Goal: Feedback & Contribution: Leave review/rating

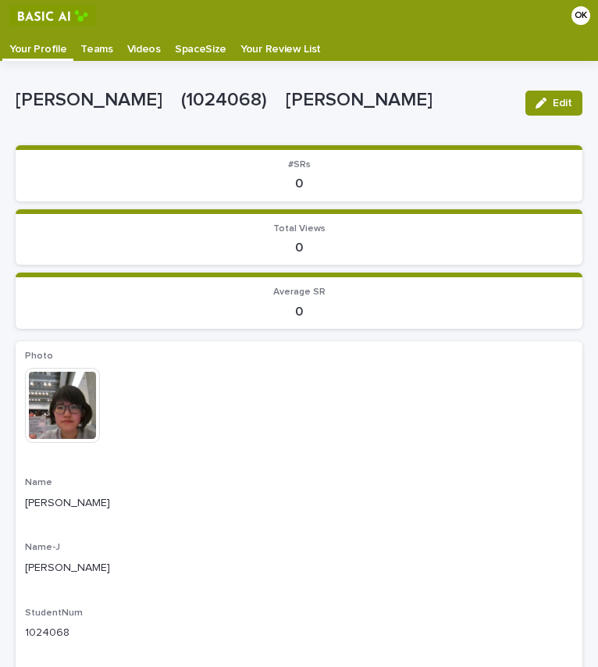
click at [144, 48] on p "Videos" at bounding box center [144, 43] width 34 height 25
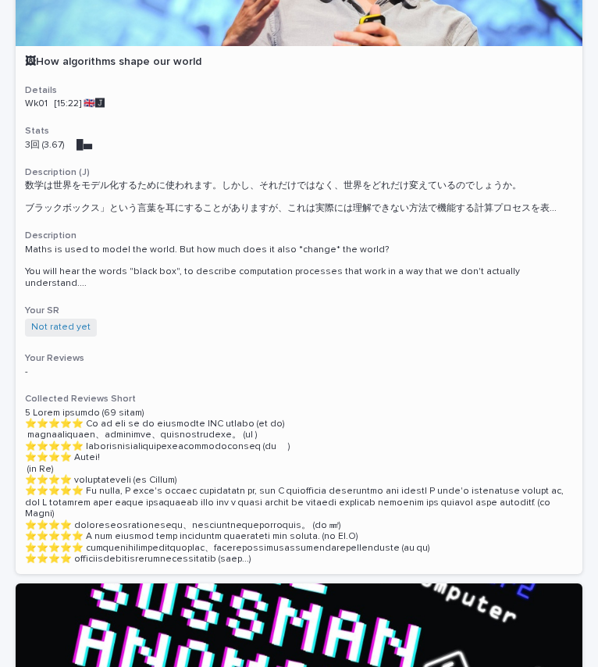
scroll to position [234, 0]
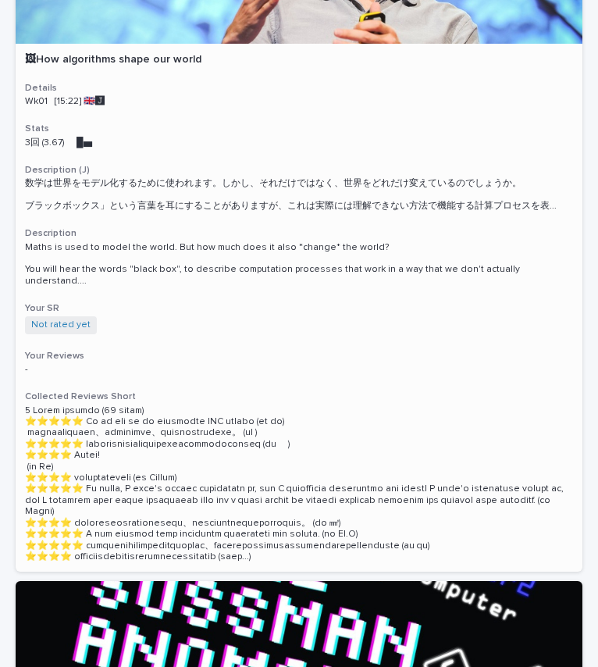
click at [55, 350] on h3 "Your Reviews" at bounding box center [299, 356] width 548 height 12
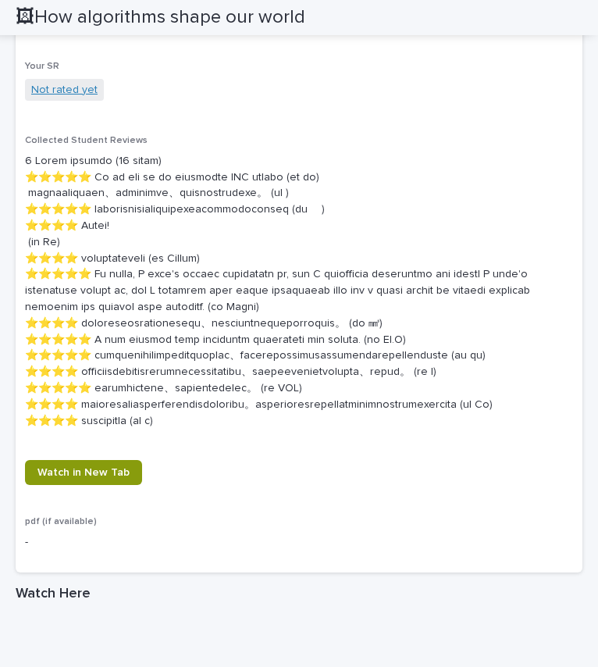
scroll to position [1015, 0]
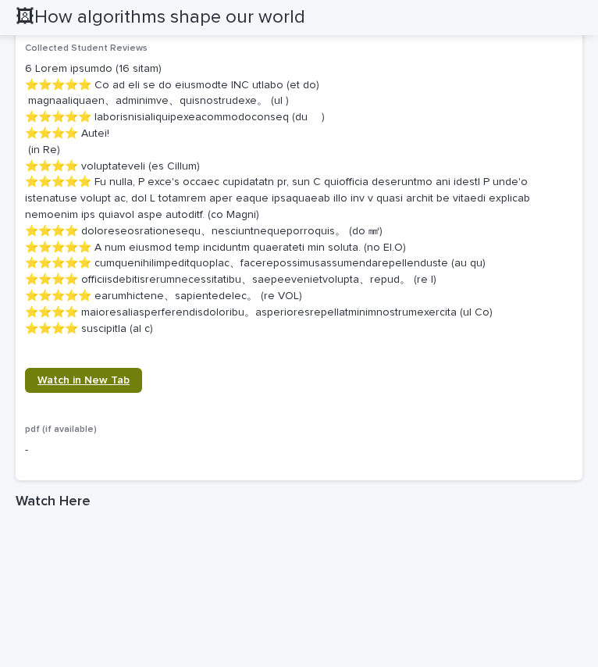
click at [77, 386] on span "Watch in New Tab" at bounding box center [83, 380] width 92 height 11
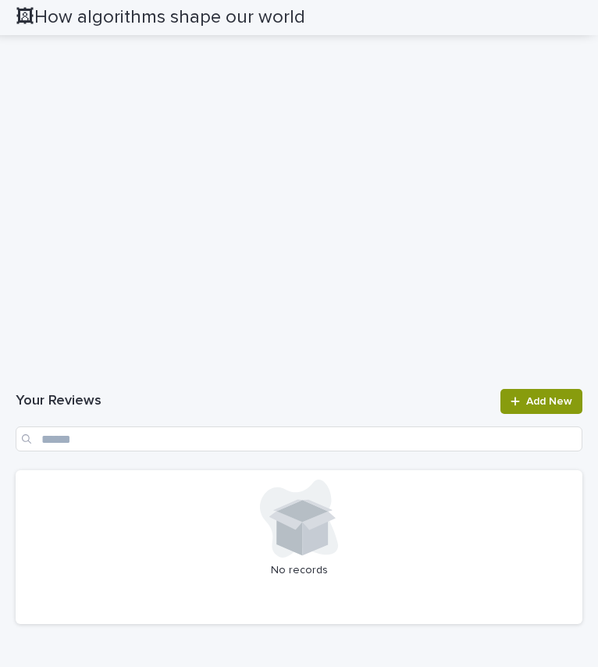
scroll to position [1781, 0]
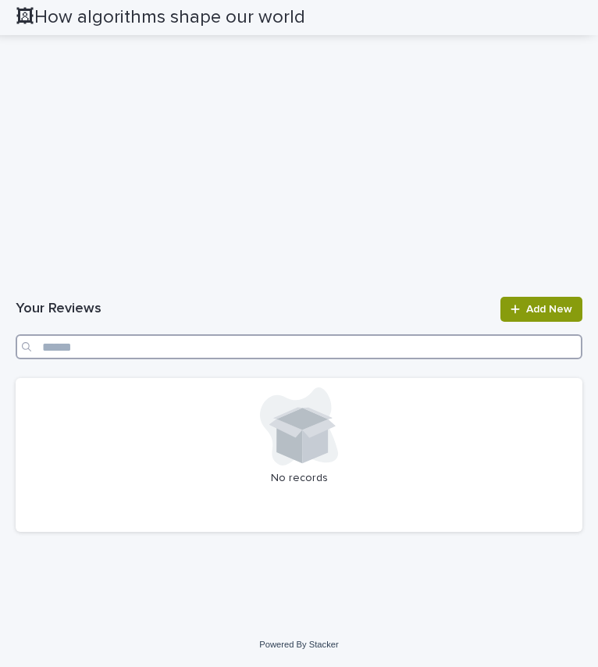
click at [60, 350] on input "Search" at bounding box center [299, 346] width 567 height 25
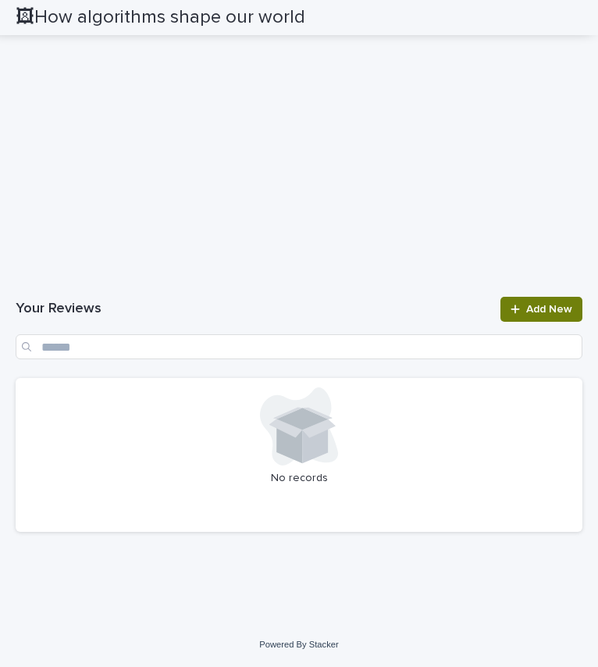
click at [501, 305] on link "Add New" at bounding box center [542, 309] width 82 height 25
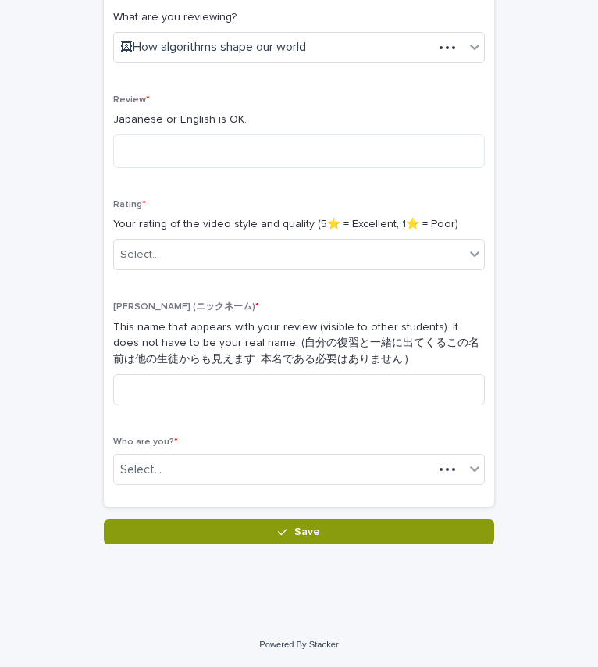
scroll to position [268, 0]
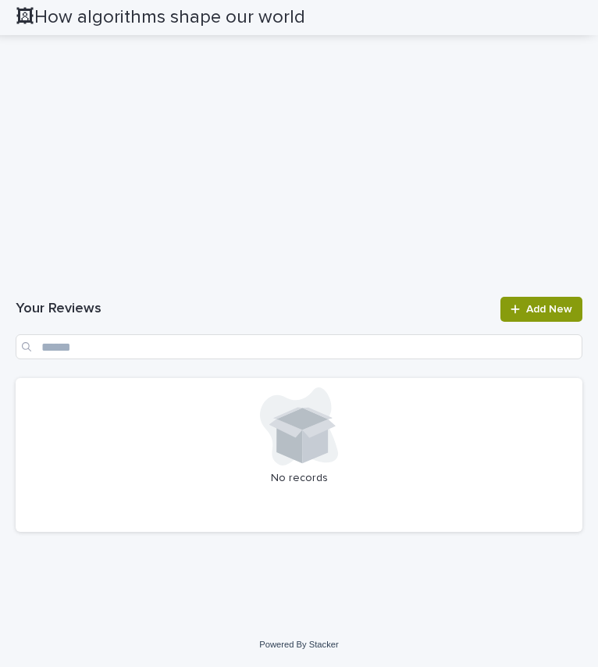
scroll to position [2398, 0]
click at [515, 322] on link "Add New" at bounding box center [542, 309] width 82 height 25
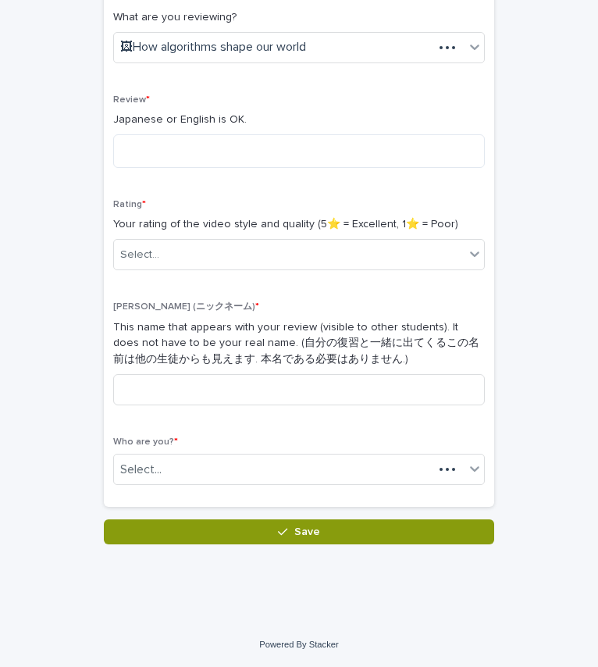
scroll to position [268, 0]
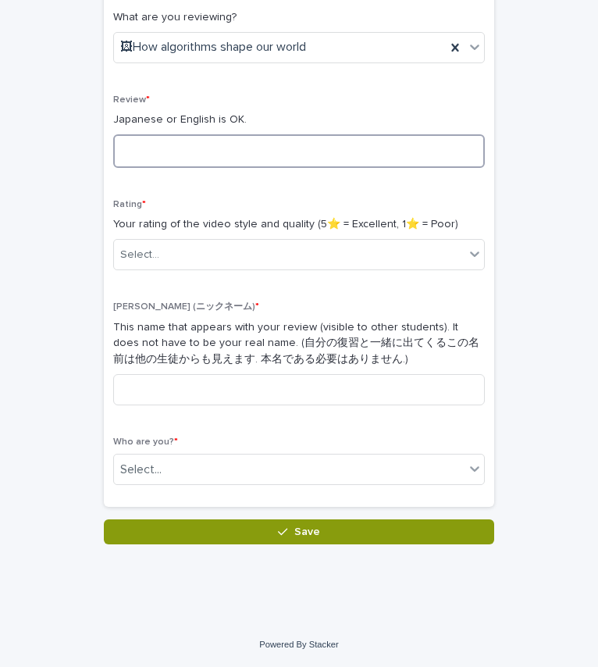
click at [209, 152] on textarea at bounding box center [299, 151] width 372 height 34
type textarea "*"
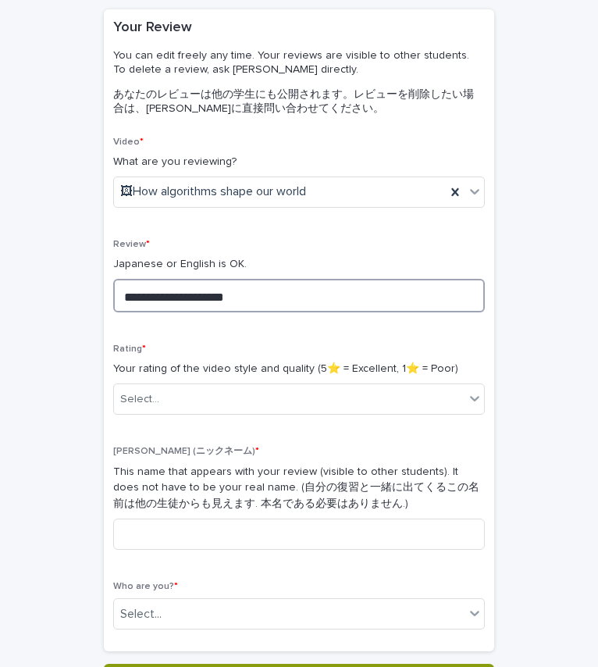
scroll to position [0, 0]
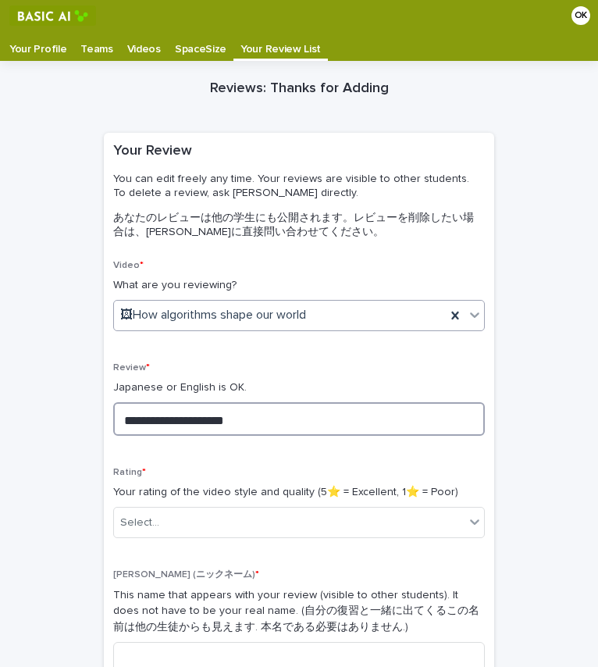
type textarea "**********"
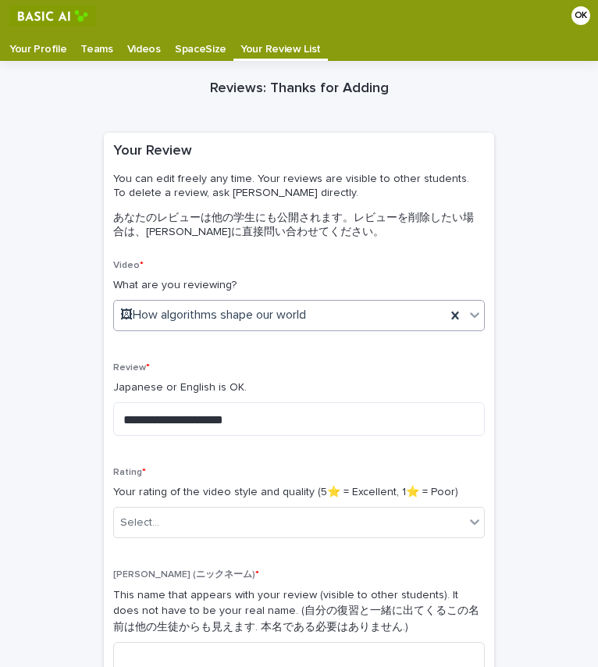
click at [397, 316] on div "🖼How algorithms shape our world" at bounding box center [280, 315] width 332 height 26
click at [37, 160] on div "**********" at bounding box center [299, 436] width 567 height 751
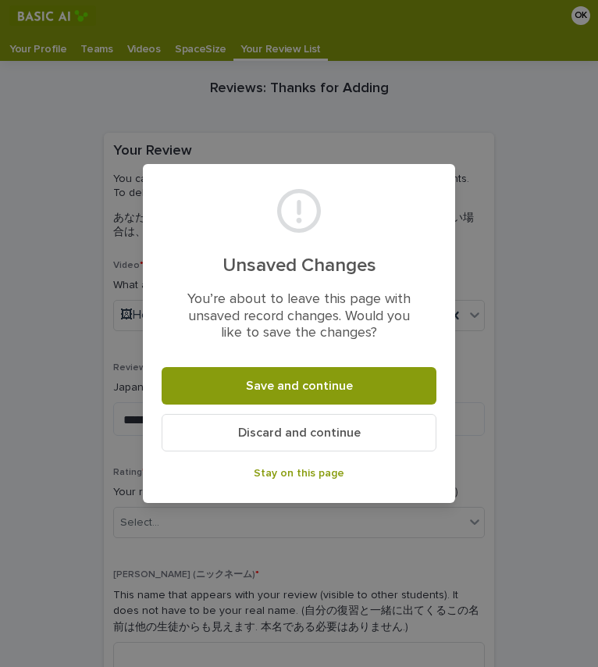
click at [244, 433] on span "Discard and continue" at bounding box center [299, 432] width 123 height 12
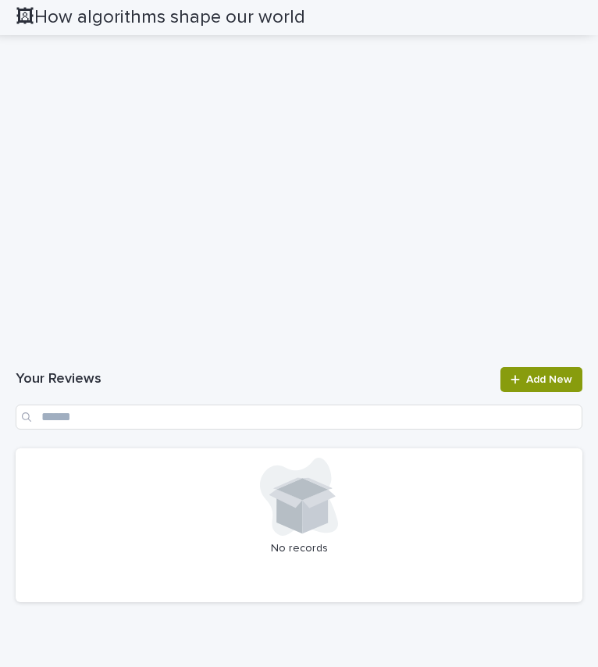
scroll to position [2625, 0]
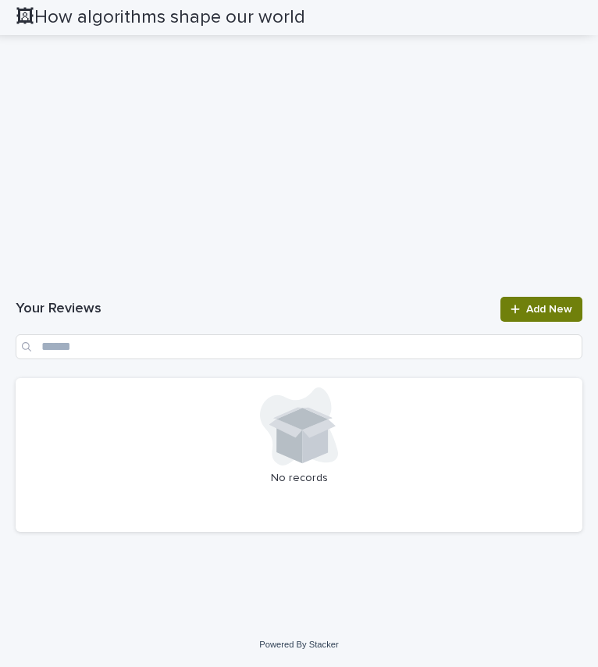
click at [547, 307] on span "Add New" at bounding box center [549, 309] width 46 height 11
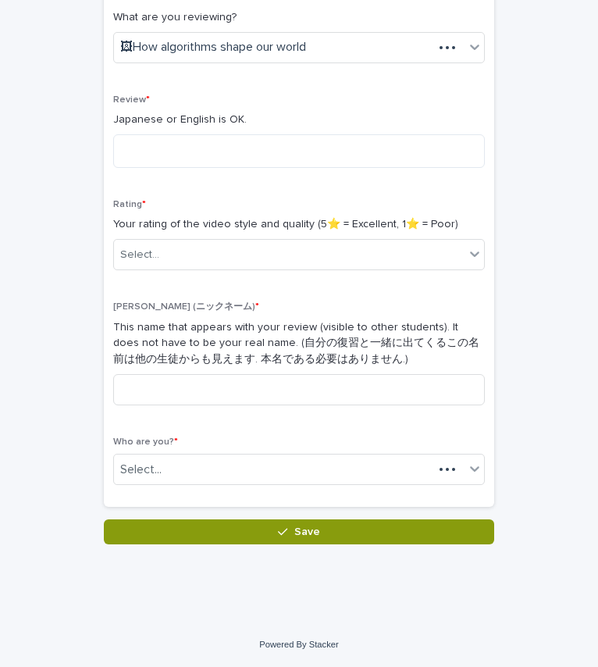
scroll to position [268, 0]
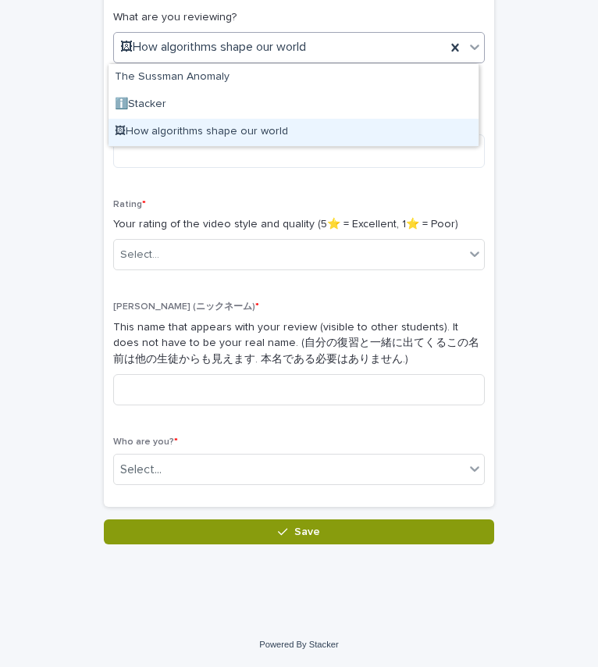
click at [187, 139] on div "🖼How algorithms shape our world" at bounding box center [294, 132] width 370 height 27
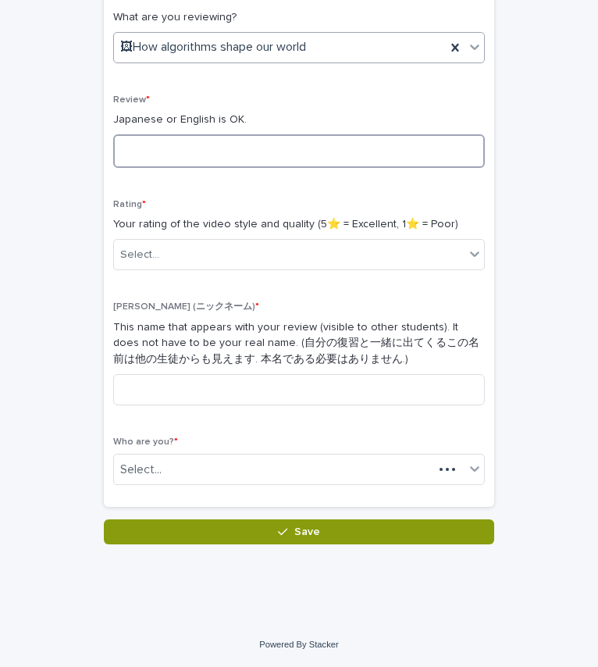
click at [178, 155] on textarea at bounding box center [299, 151] width 372 height 34
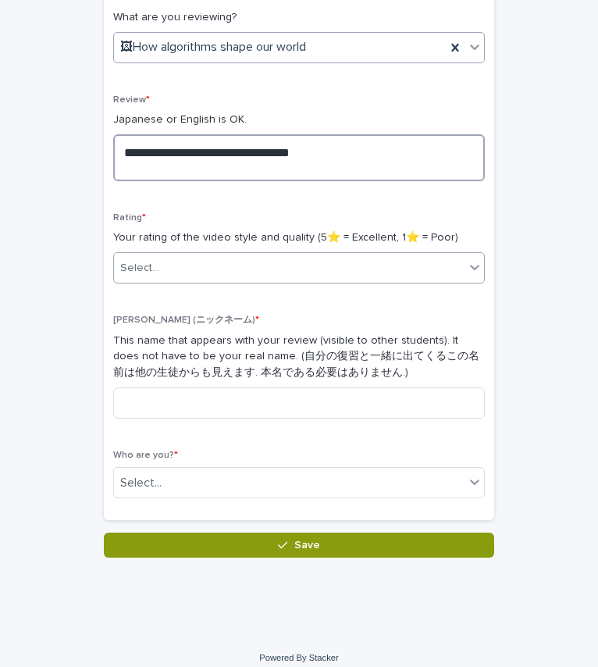
type textarea "**********"
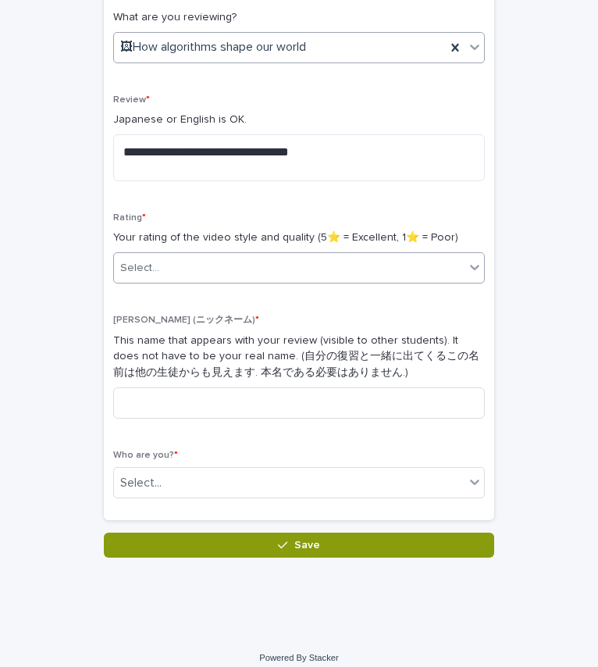
click at [175, 270] on div "Select..." at bounding box center [289, 268] width 351 height 26
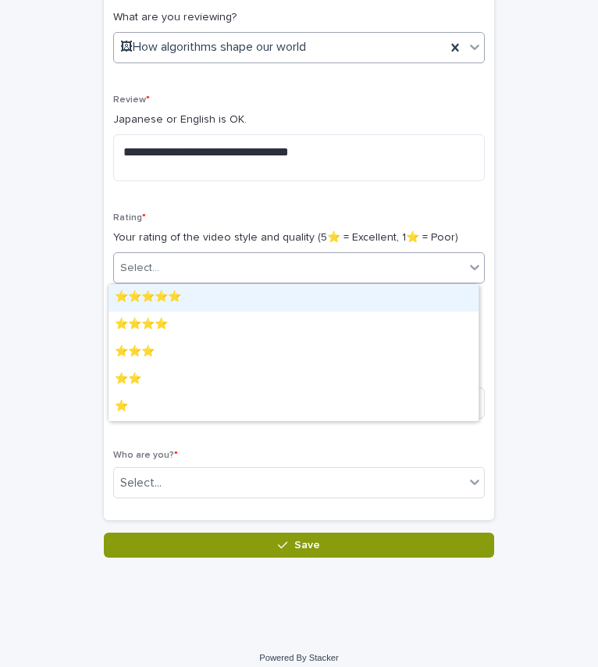
click at [166, 291] on div "⭐️⭐️⭐️⭐️⭐️" at bounding box center [294, 297] width 370 height 27
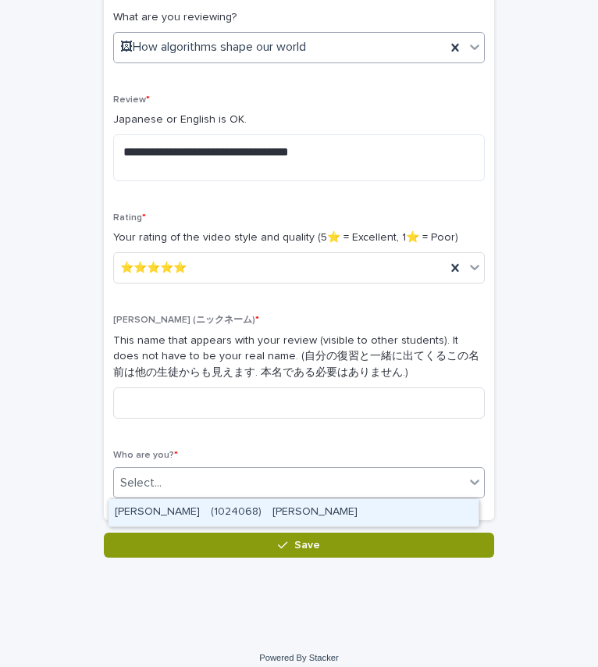
click at [212, 483] on div "Select..." at bounding box center [289, 483] width 351 height 26
click at [209, 516] on div "[PERSON_NAME]　(1024068)　[PERSON_NAME]" at bounding box center [294, 512] width 370 height 27
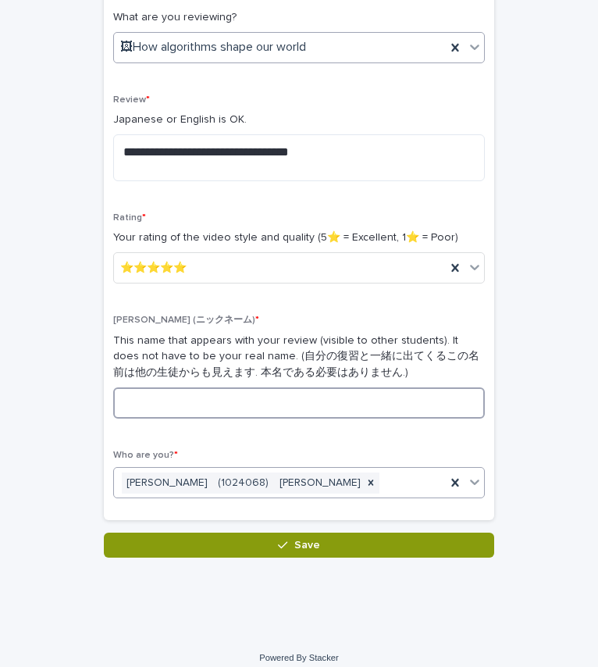
click at [222, 402] on input at bounding box center [299, 402] width 372 height 31
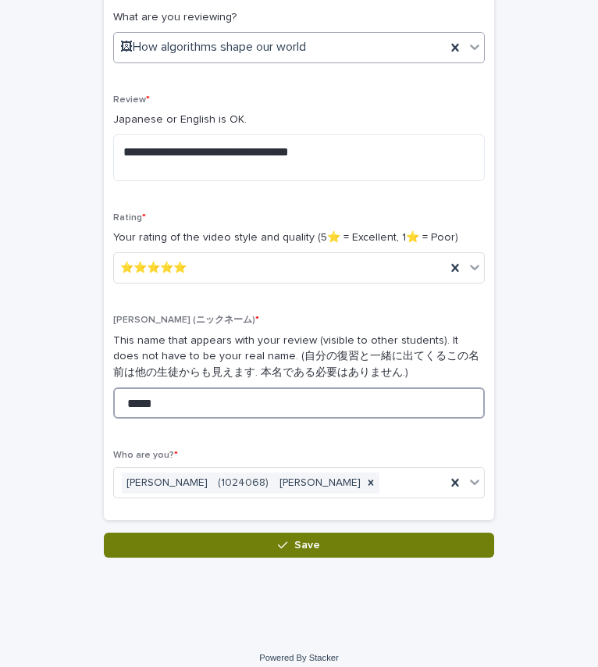
type input "*****"
click at [267, 551] on button "Save" at bounding box center [299, 545] width 390 height 25
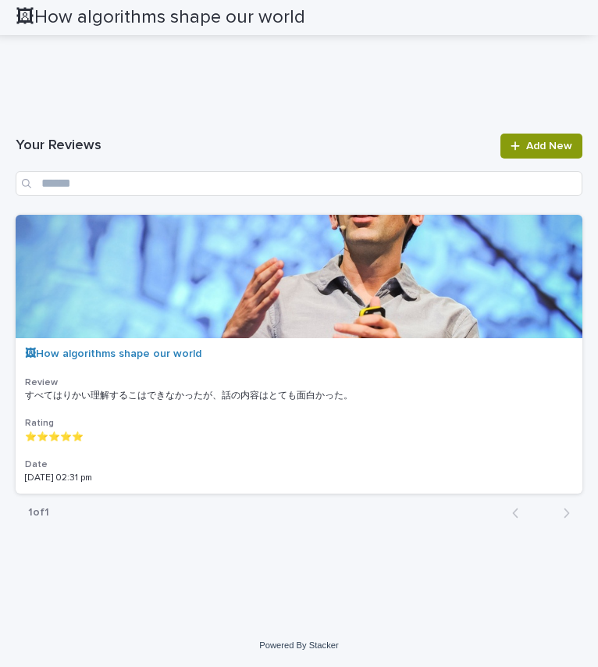
scroll to position [2887, 0]
click at [62, 399] on p "すべてはりかい理解するこはできなかったが、話の内容はとても面白かった。" at bounding box center [190, 394] width 331 height 14
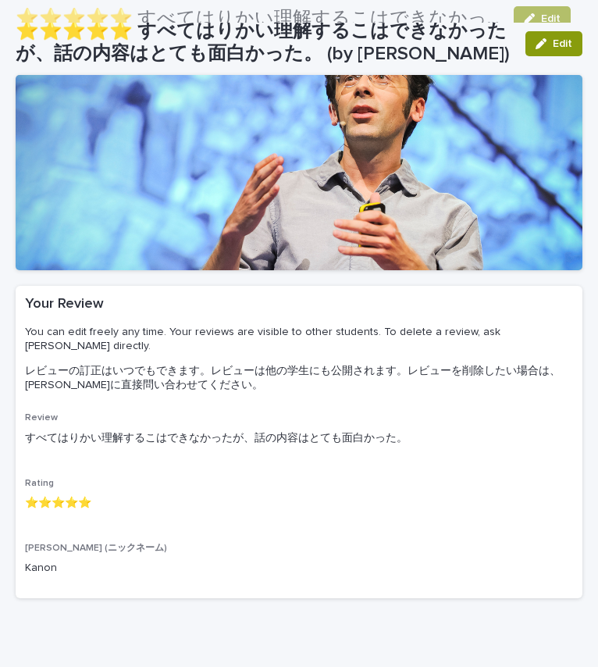
scroll to position [31, 0]
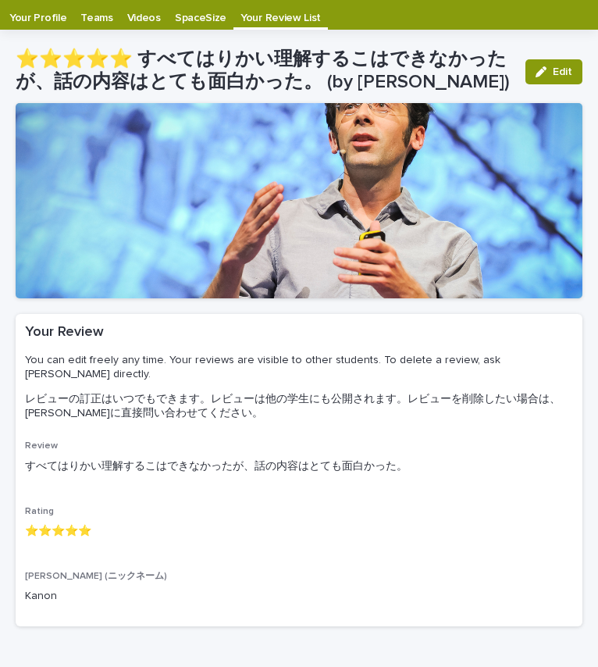
click at [98, 458] on p "すべてはりかい理解するこはできなかったが、話の内容はとても面白かった。" at bounding box center [299, 466] width 548 height 16
click at [192, 409] on p "You can edit freely any time. Your reviews are visible to other students. To de…" at bounding box center [296, 387] width 542 height 90
click at [563, 69] on button "Edit" at bounding box center [554, 71] width 57 height 25
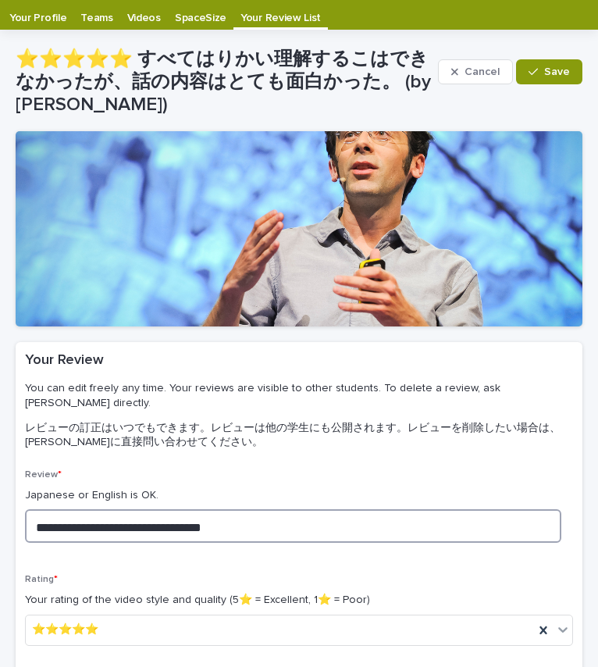
click at [111, 509] on textarea "**********" at bounding box center [293, 526] width 536 height 34
click at [114, 509] on textarea "**********" at bounding box center [293, 526] width 536 height 34
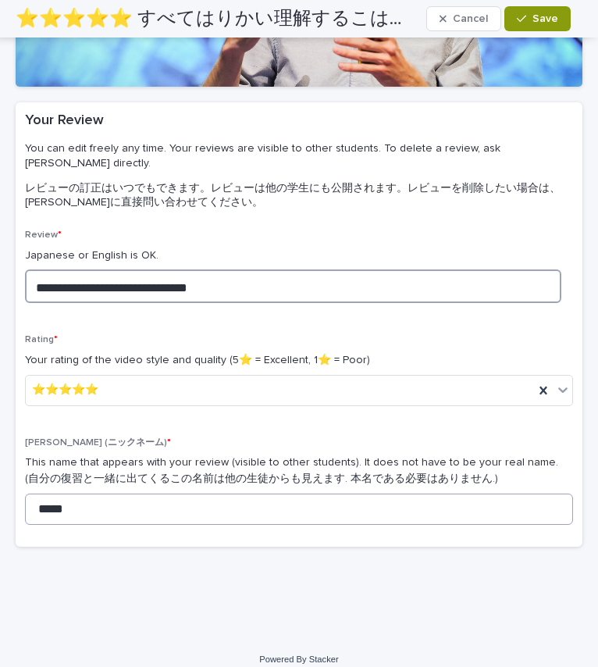
scroll to position [0, 0]
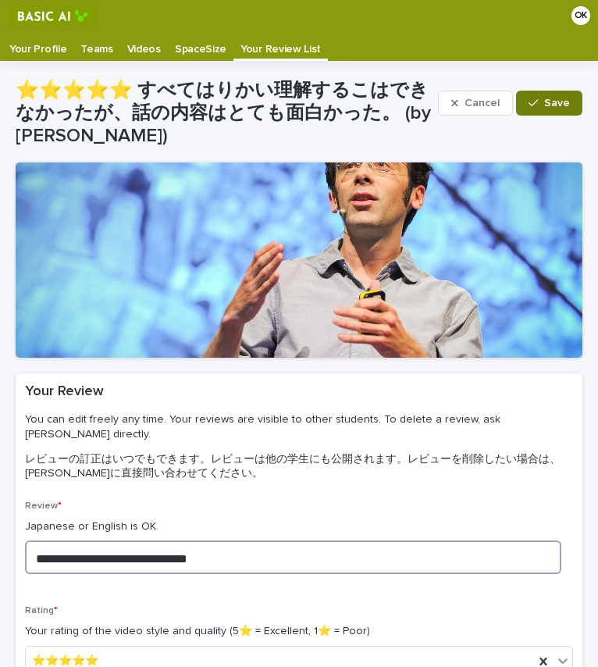
type textarea "**********"
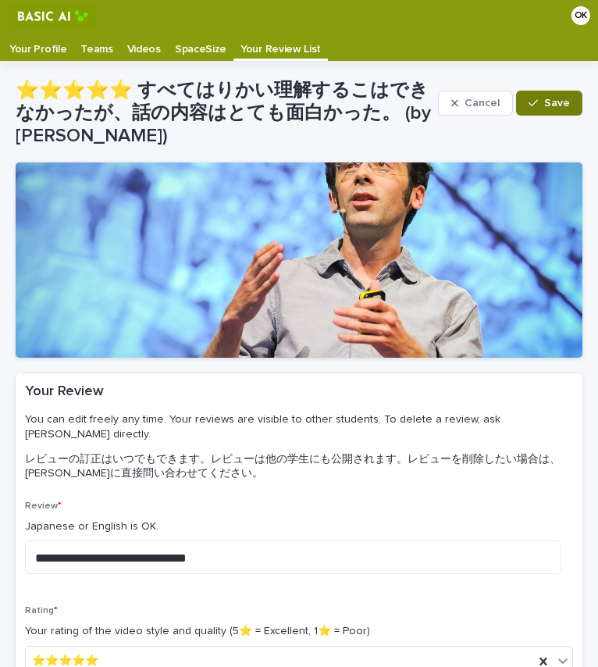
click at [516, 108] on button "Save" at bounding box center [549, 103] width 66 height 25
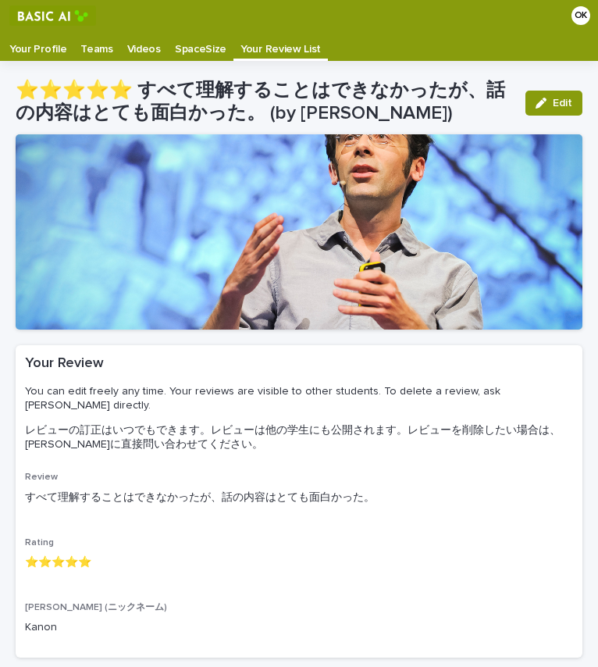
click at [136, 43] on p "Videos" at bounding box center [144, 43] width 34 height 25
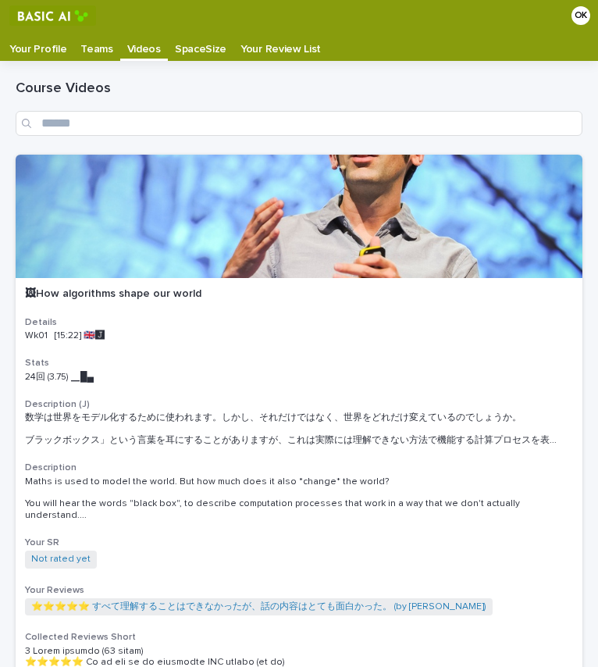
click at [244, 80] on h1 "Course Videos" at bounding box center [299, 89] width 567 height 19
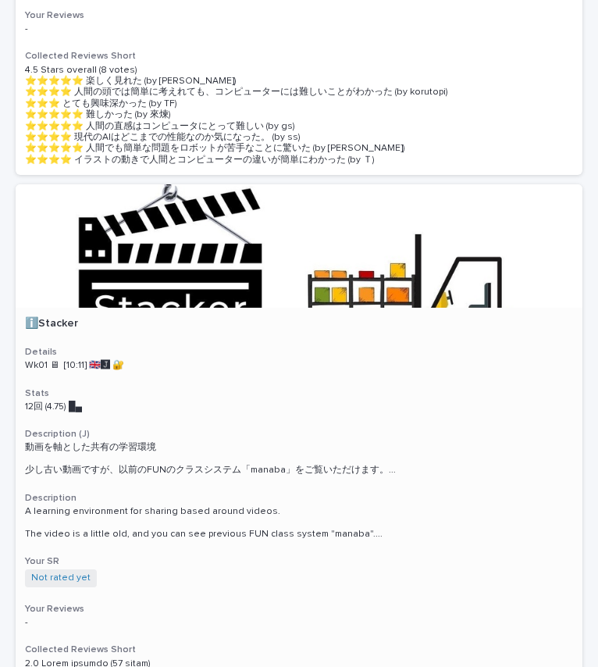
scroll to position [1227, 0]
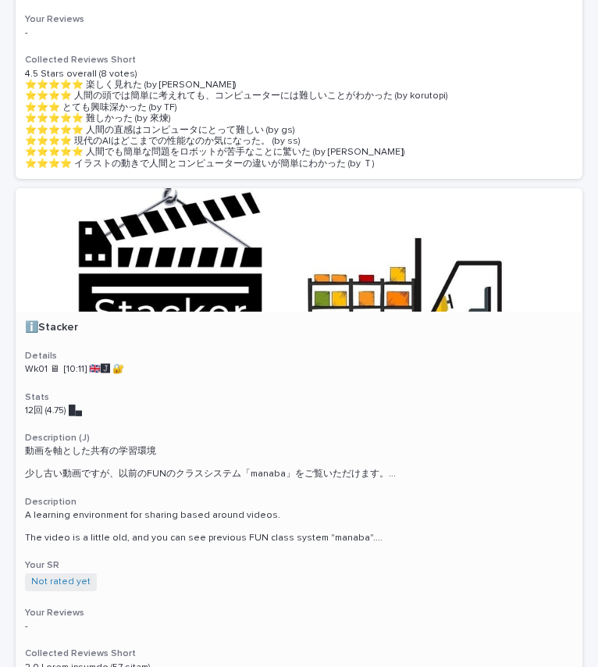
click at [169, 198] on div at bounding box center [299, 249] width 567 height 123
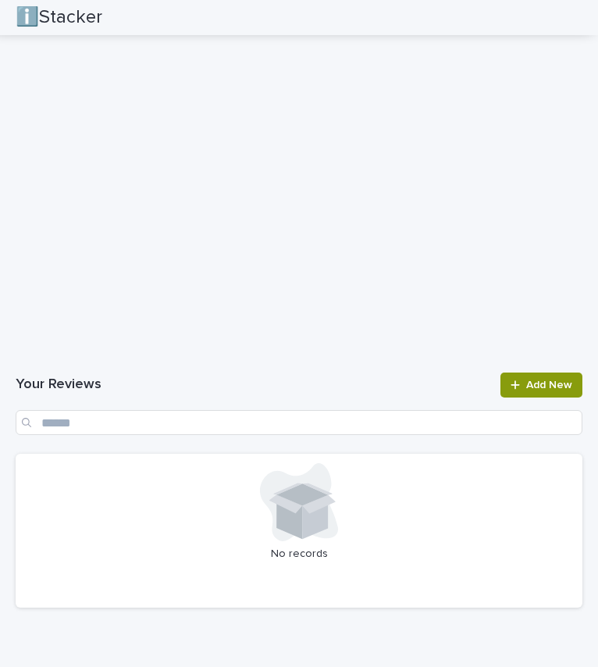
scroll to position [1794, 0]
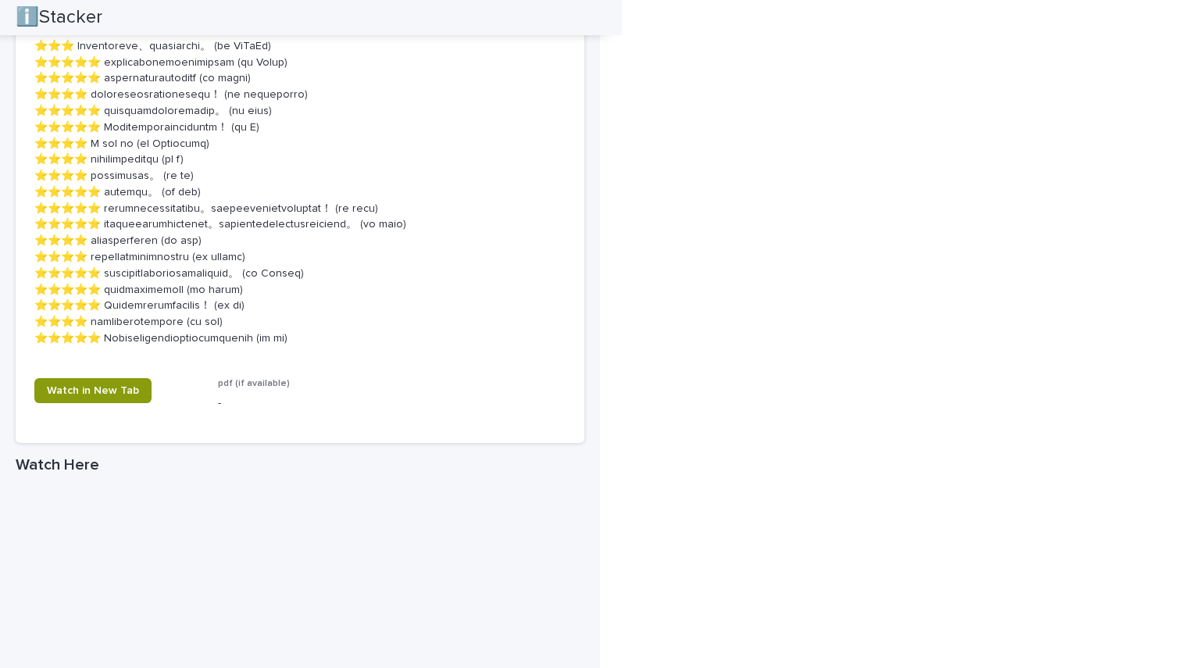
scroll to position [2528, 0]
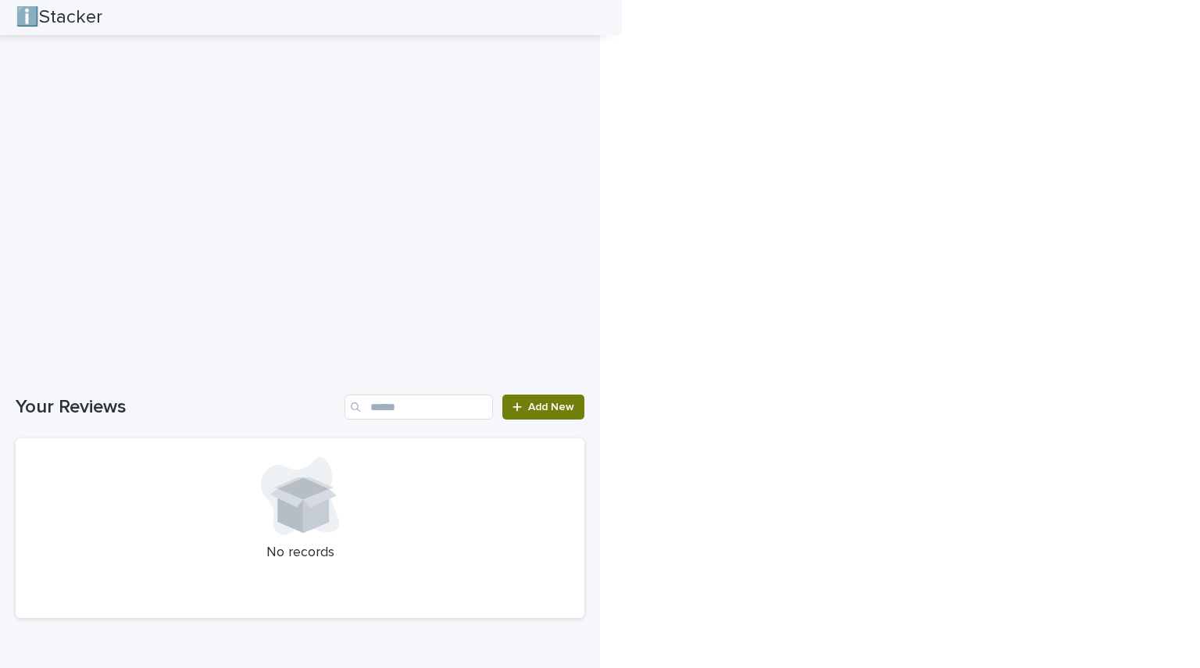
click at [536, 412] on span "Add New" at bounding box center [551, 406] width 46 height 11
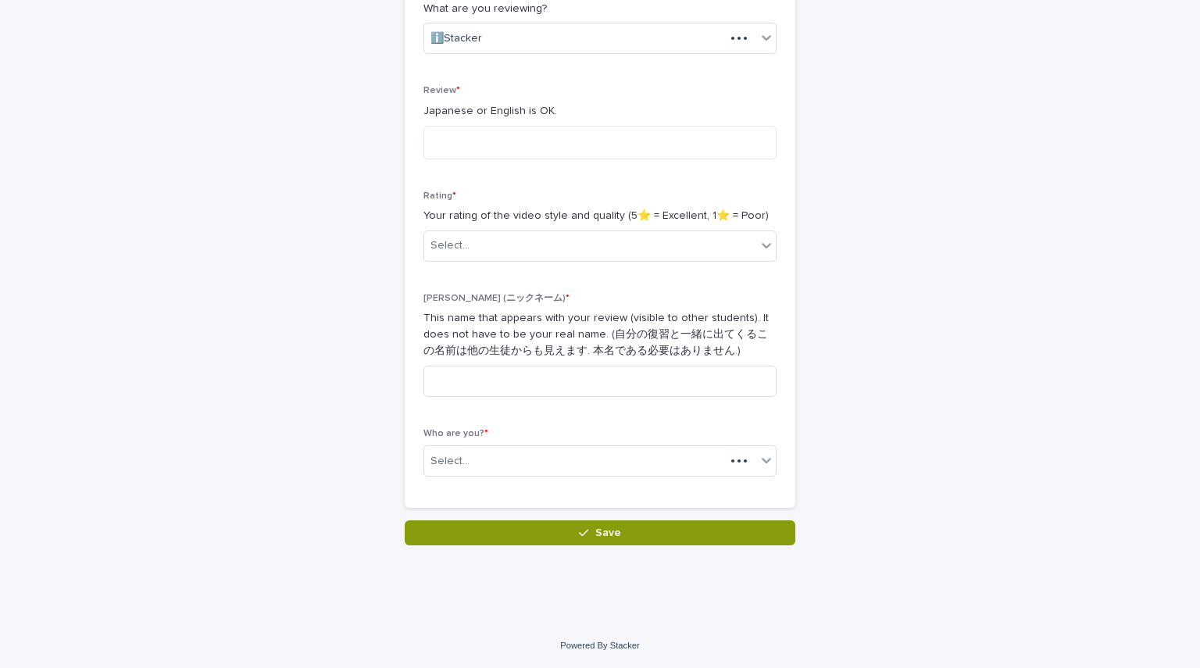
scroll to position [299, 0]
click at [584, 141] on textarea at bounding box center [599, 143] width 353 height 34
type textarea "**********"
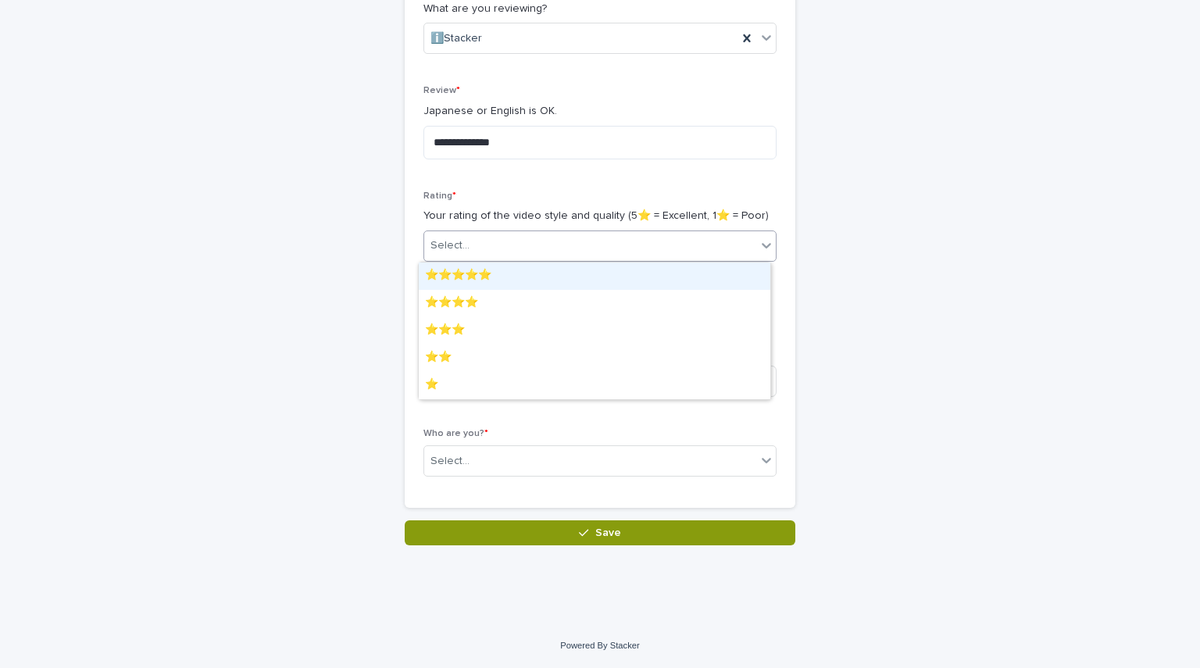
click at [597, 245] on div "Select..." at bounding box center [590, 246] width 332 height 26
click at [581, 276] on div "⭐️⭐️⭐️⭐️⭐️" at bounding box center [594, 275] width 351 height 27
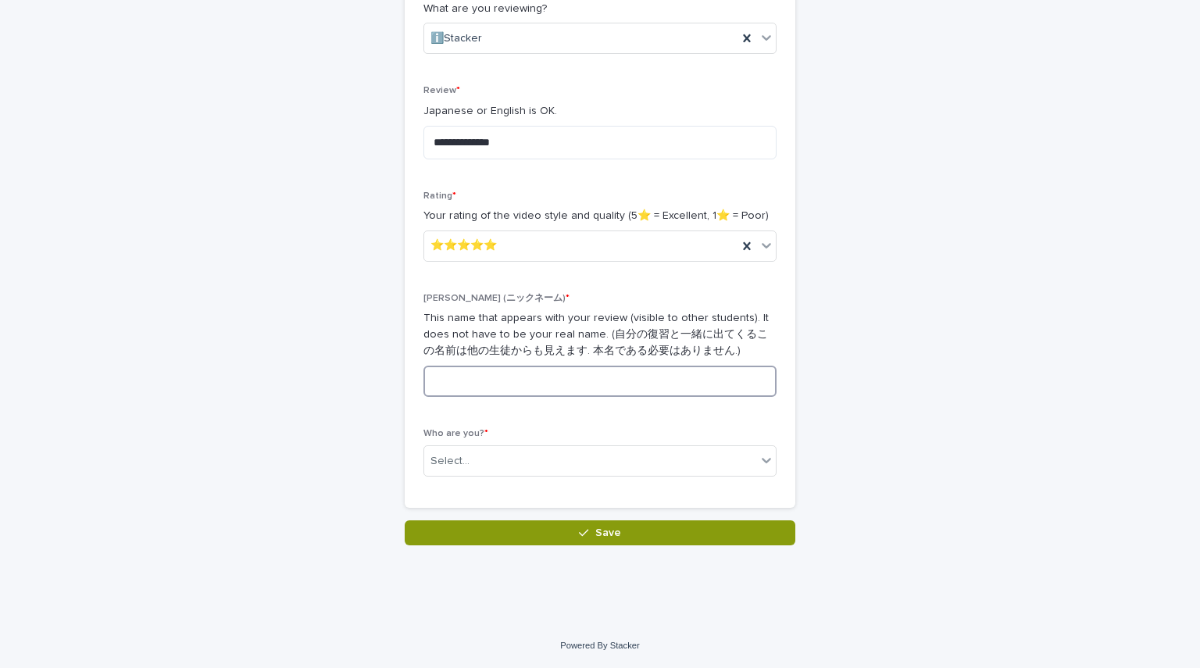
click at [572, 371] on input at bounding box center [599, 380] width 353 height 31
type input "*****"
click at [553, 470] on div "Select..." at bounding box center [590, 461] width 332 height 26
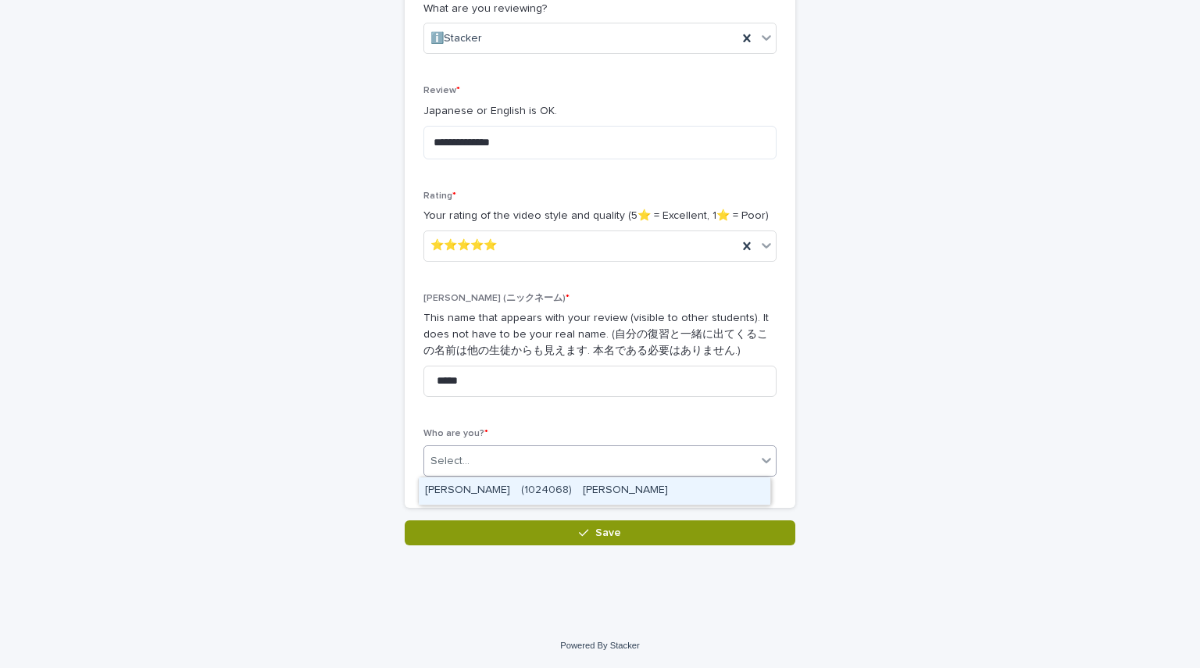
click at [553, 491] on div "[PERSON_NAME]　(1024068)　[PERSON_NAME]" at bounding box center [594, 490] width 351 height 27
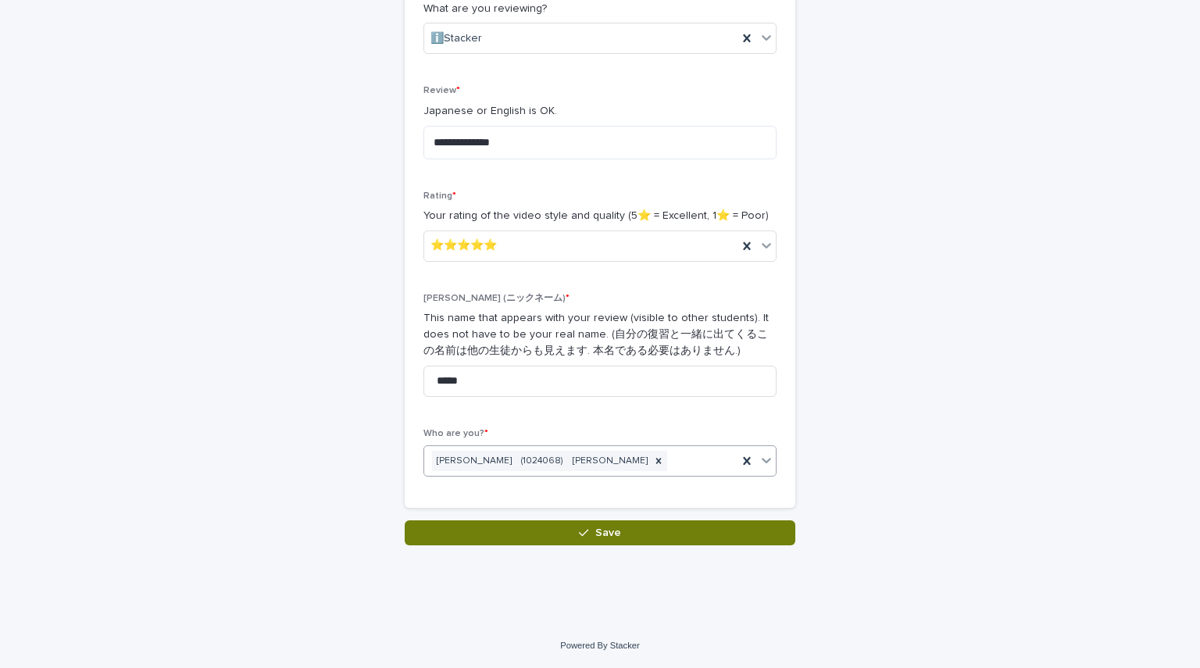
click at [553, 536] on button "Save" at bounding box center [600, 532] width 390 height 25
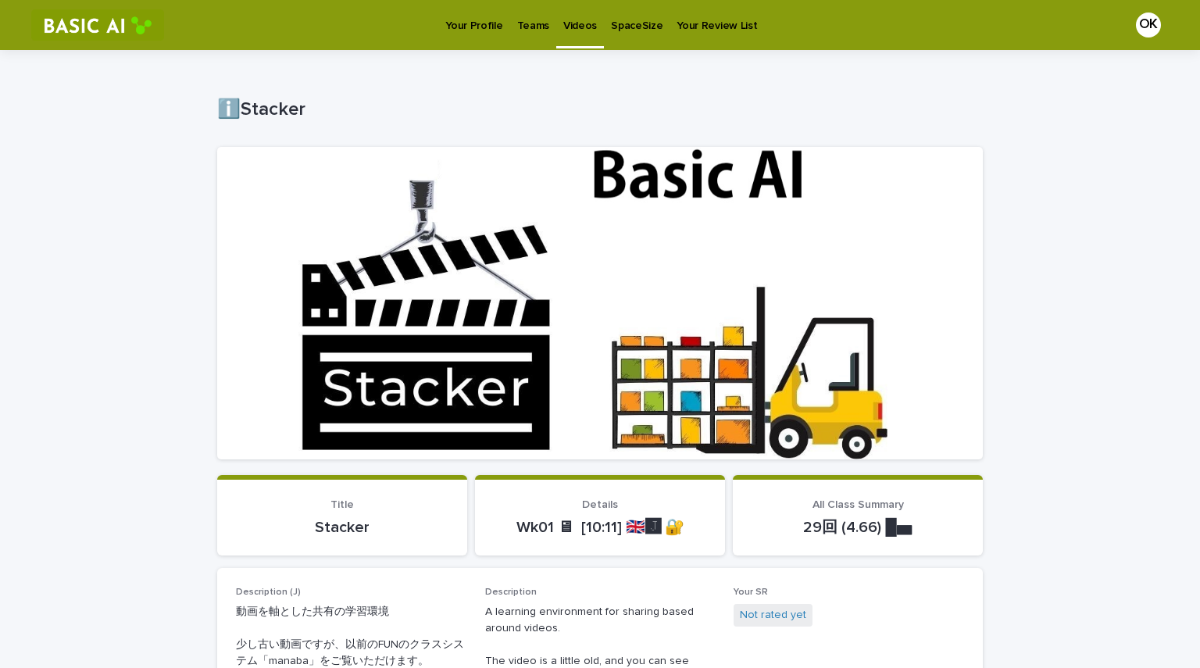
click at [470, 10] on p "Your Profile" at bounding box center [473, 16] width 57 height 33
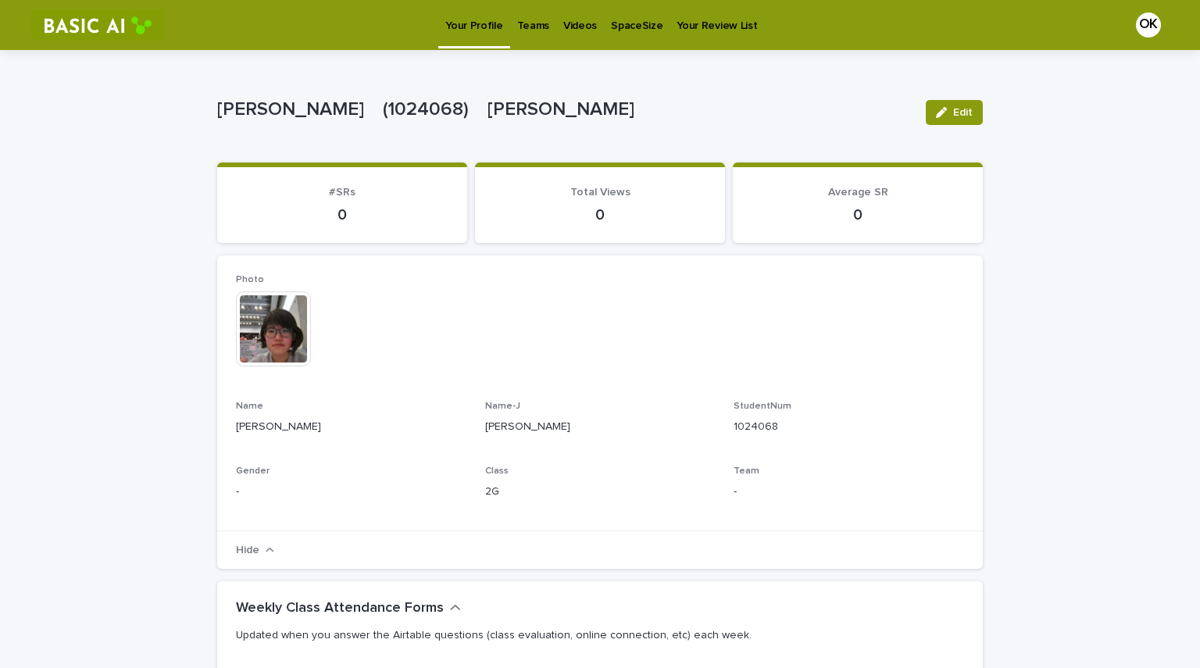
click at [597, 17] on div "Your Review List" at bounding box center [716, 16] width 94 height 33
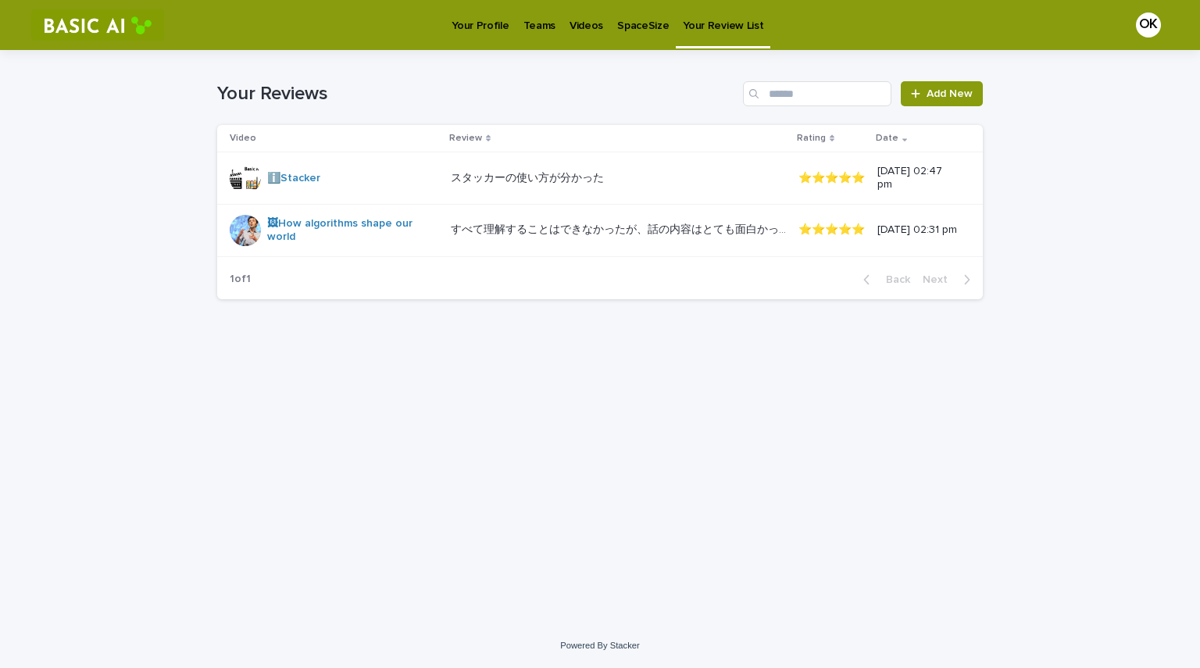
click at [534, 32] on p "Teams" at bounding box center [539, 16] width 32 height 33
